Goal: Transaction & Acquisition: Purchase product/service

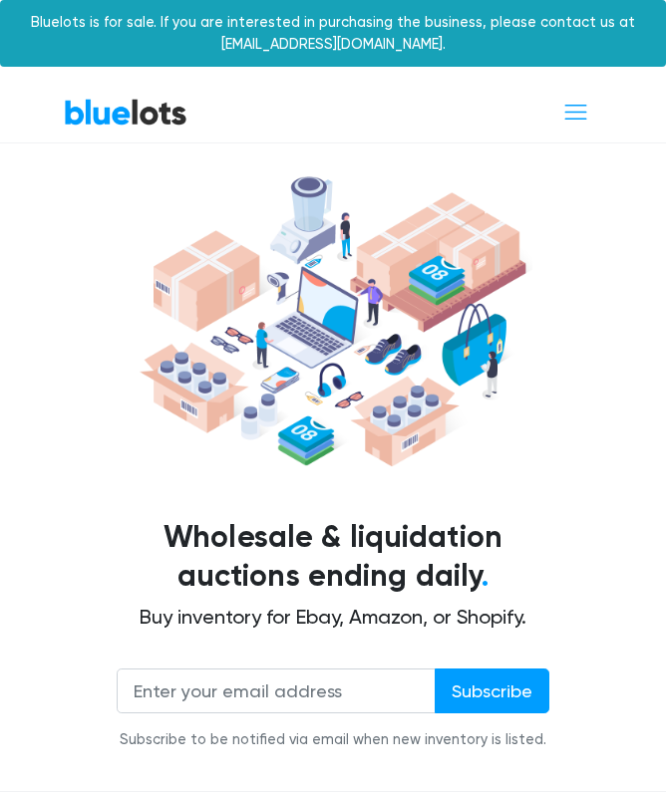
click at [576, 106] on span "Toggle navigation" at bounding box center [575, 112] width 27 height 27
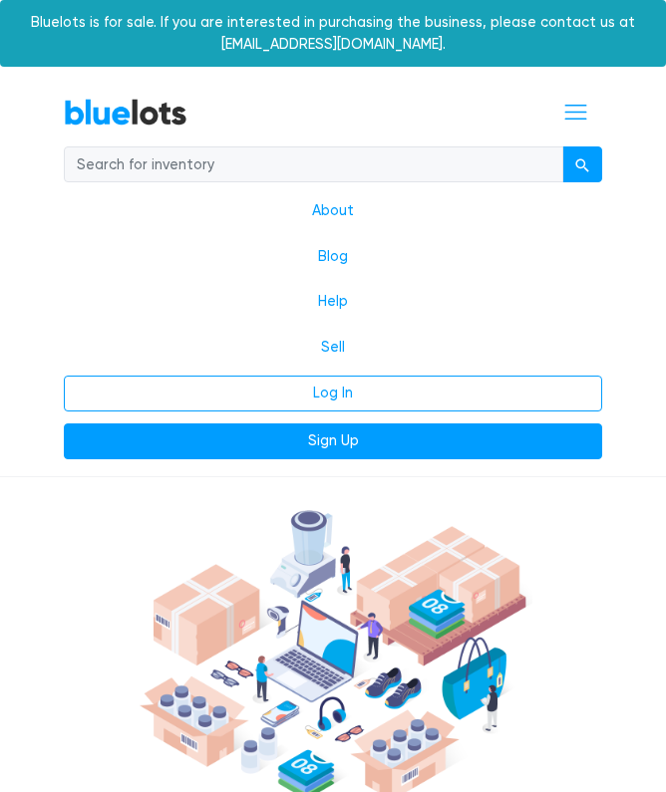
click at [257, 168] on input "search" at bounding box center [313, 164] width 499 height 36
type input "Mail"
click at [582, 162] on button "submit" at bounding box center [582, 164] width 40 height 36
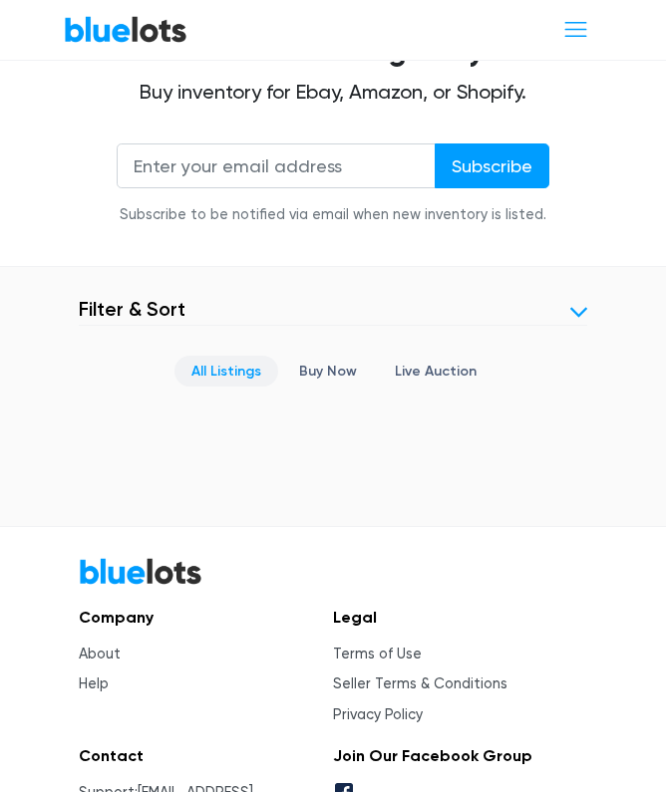
scroll to position [523, 0]
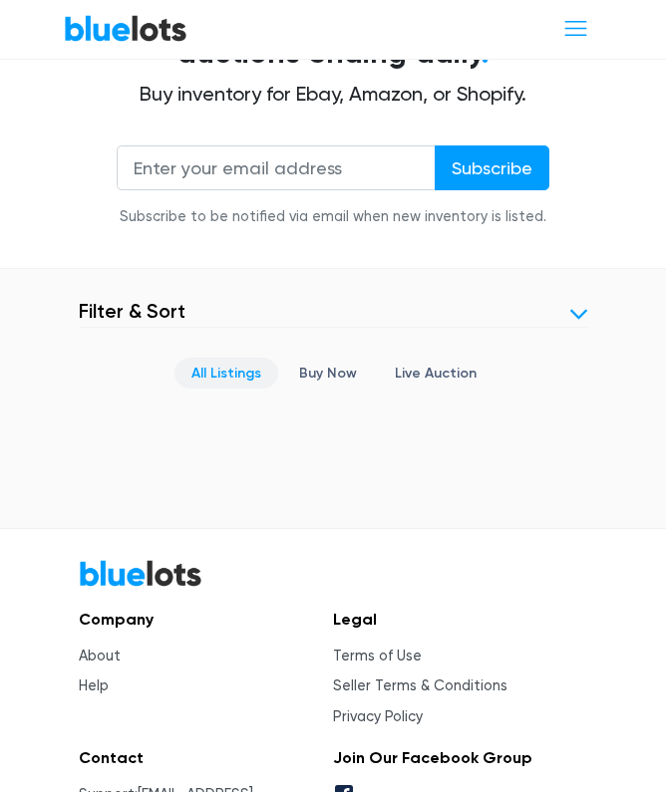
click at [336, 362] on link "Buy Now" at bounding box center [328, 373] width 92 height 31
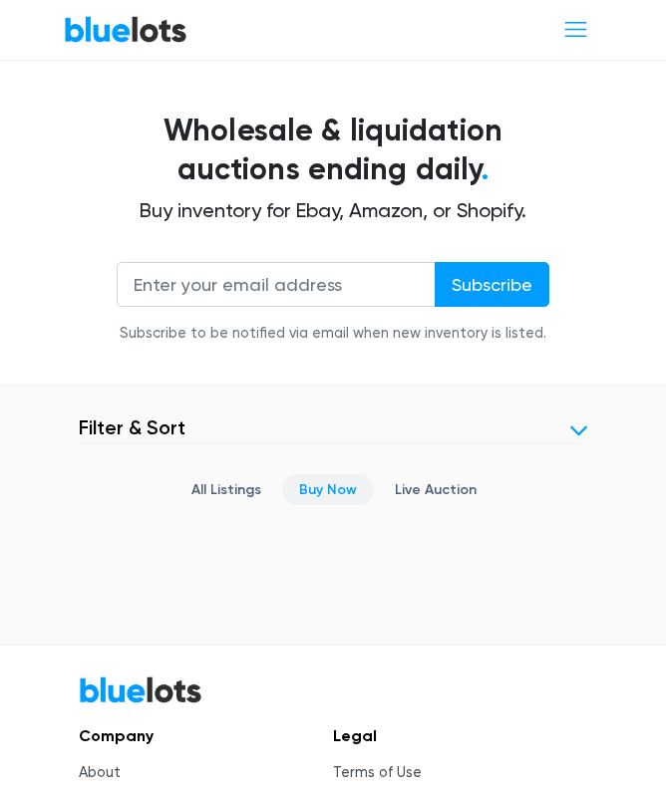
scroll to position [409, 0]
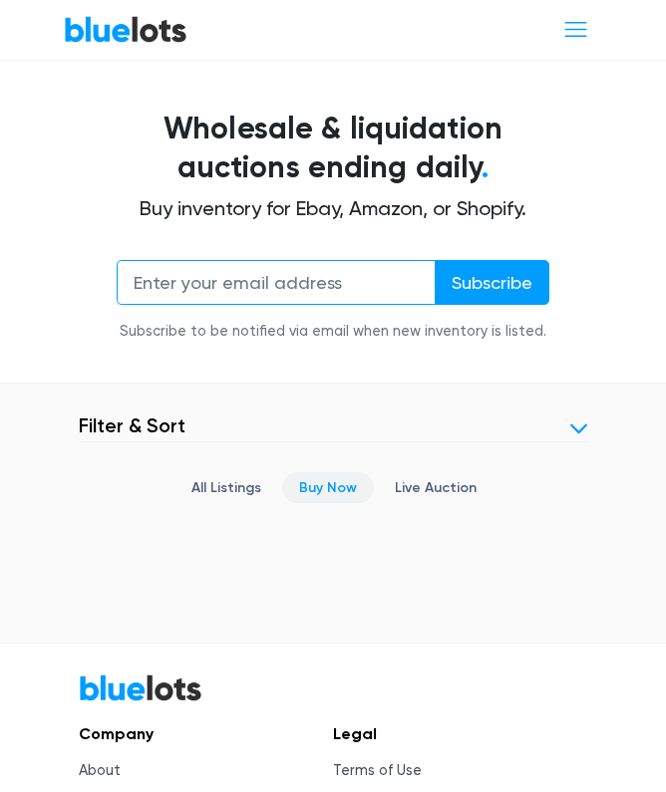
click at [342, 280] on input "email" at bounding box center [276, 282] width 319 height 45
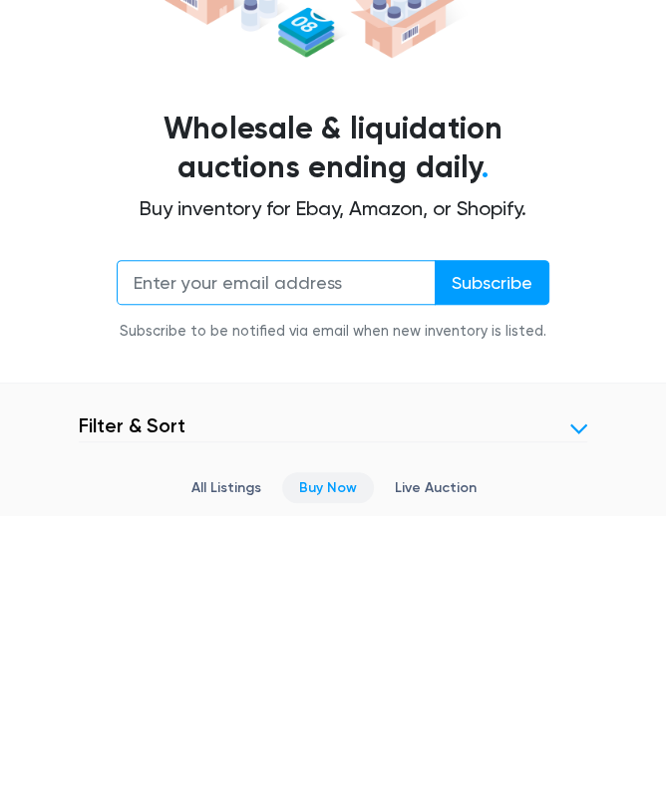
scroll to position [0, 0]
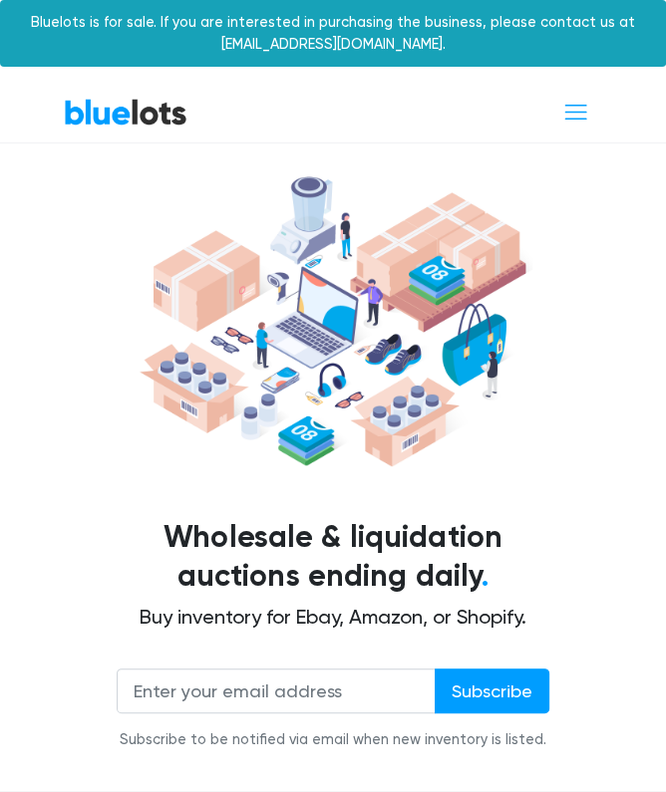
click at [583, 110] on span "Toggle navigation" at bounding box center [575, 112] width 27 height 27
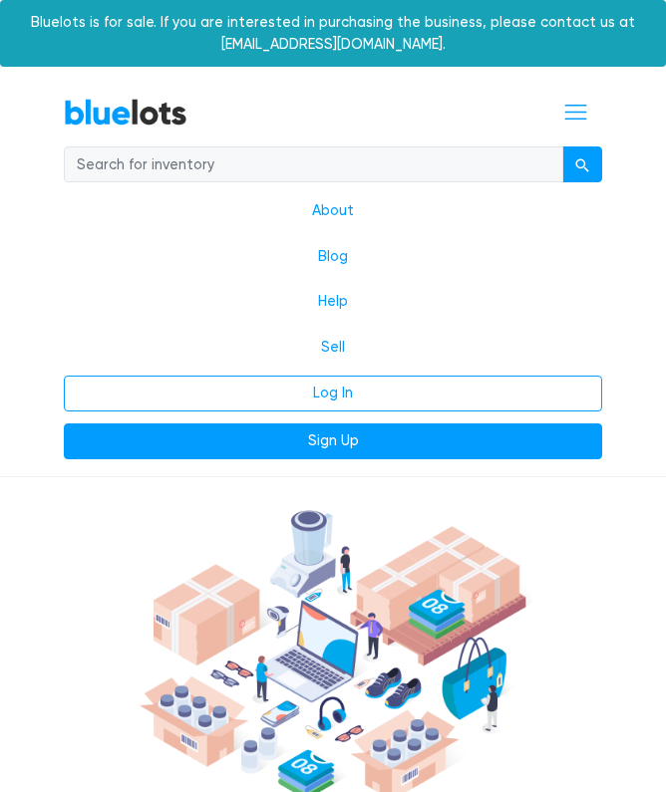
click at [299, 166] on input "search" at bounding box center [313, 164] width 499 height 36
type input "Unclaimed mail"
click at [582, 162] on button "submit" at bounding box center [582, 164] width 40 height 36
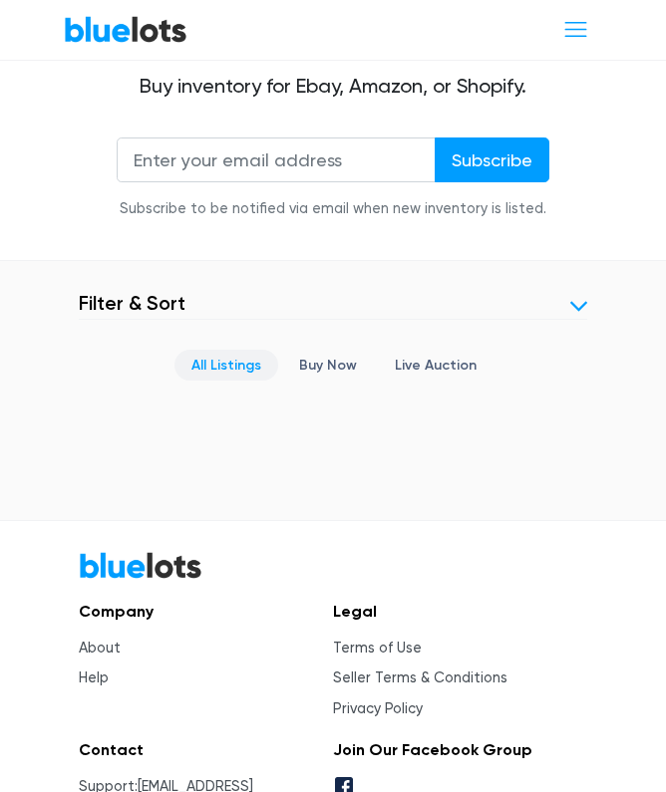
scroll to position [569, 0]
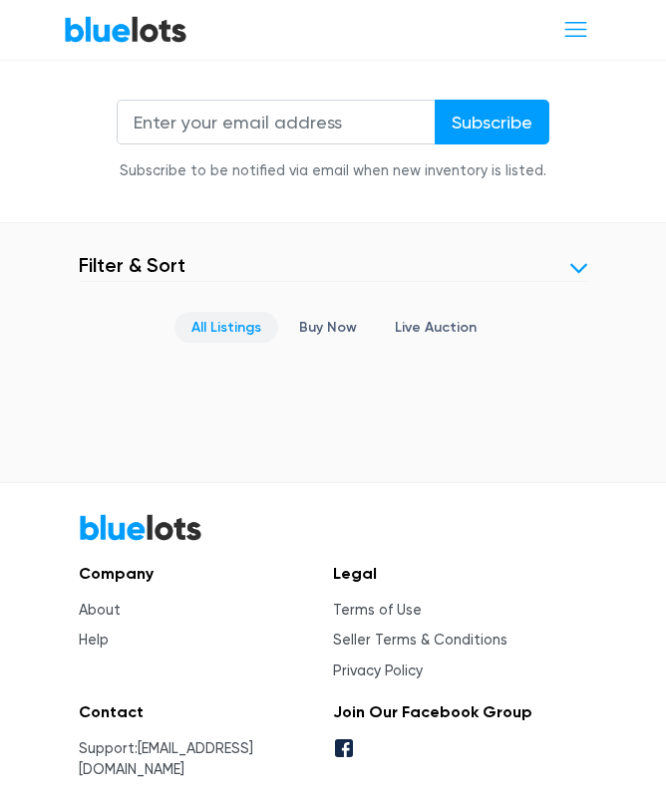
click at [565, 616] on li "Terms of Use" at bounding box center [450, 611] width 234 height 22
click at [440, 323] on link "Live Auction" at bounding box center [436, 327] width 116 height 31
